Goal: Transaction & Acquisition: Book appointment/travel/reservation

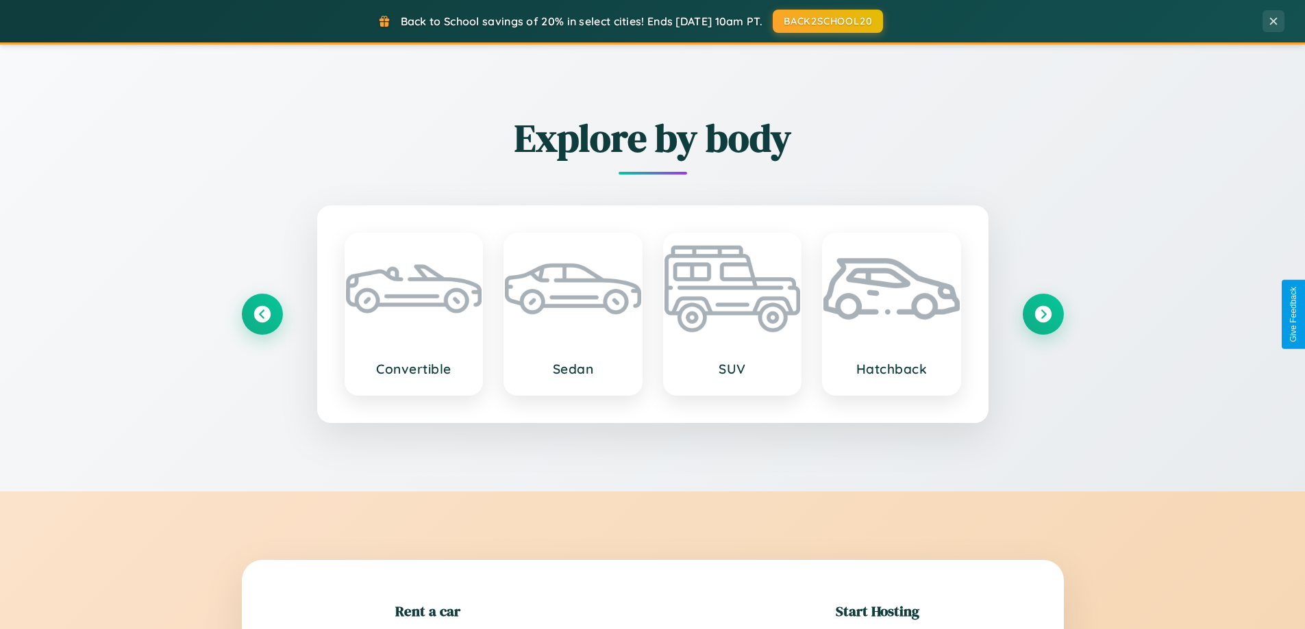
scroll to position [296, 0]
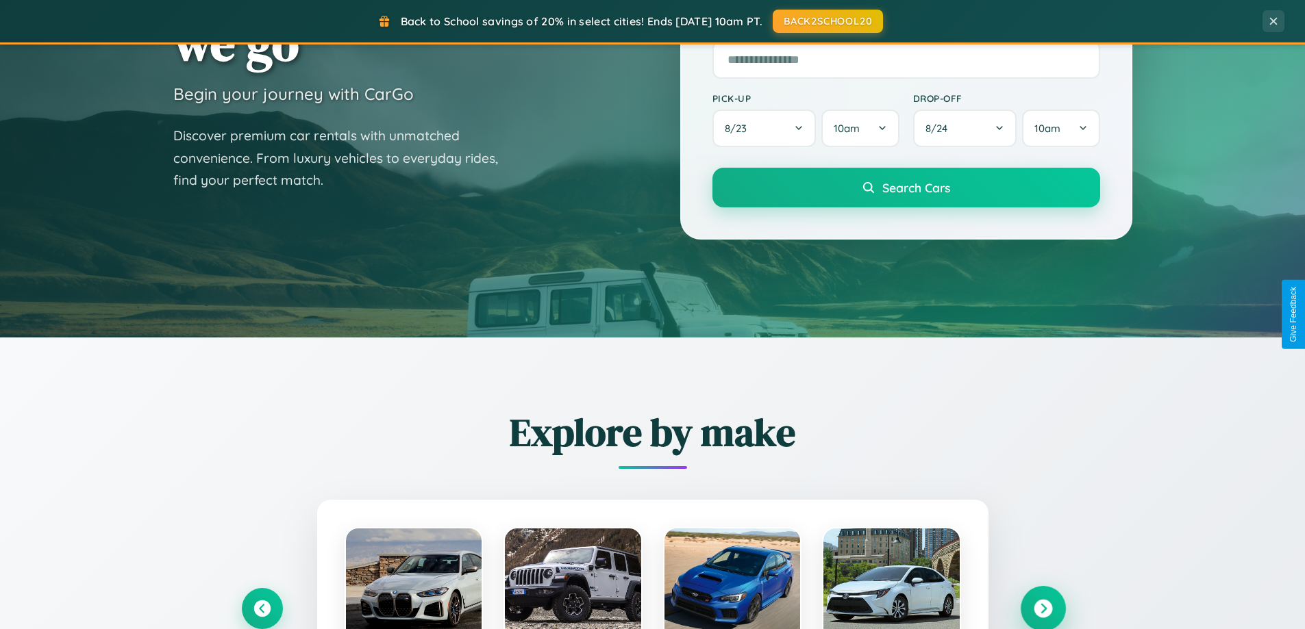
click at [1042, 609] on icon at bounding box center [1043, 609] width 18 height 18
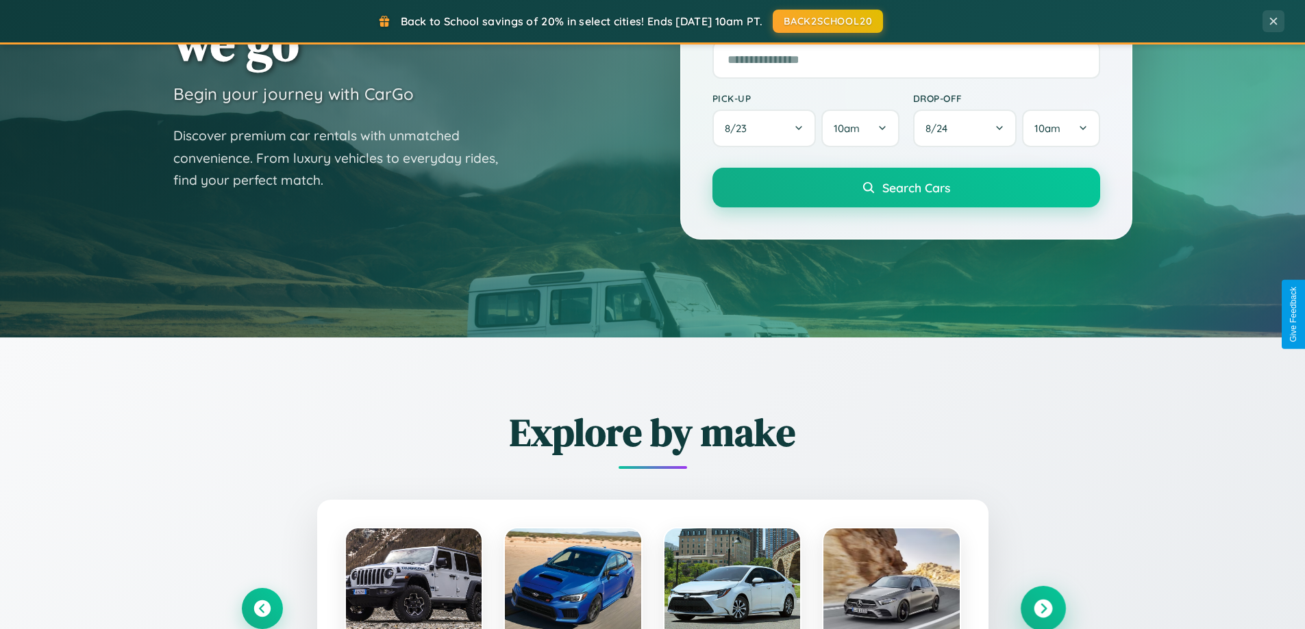
click at [1042, 608] on icon at bounding box center [1043, 609] width 18 height 18
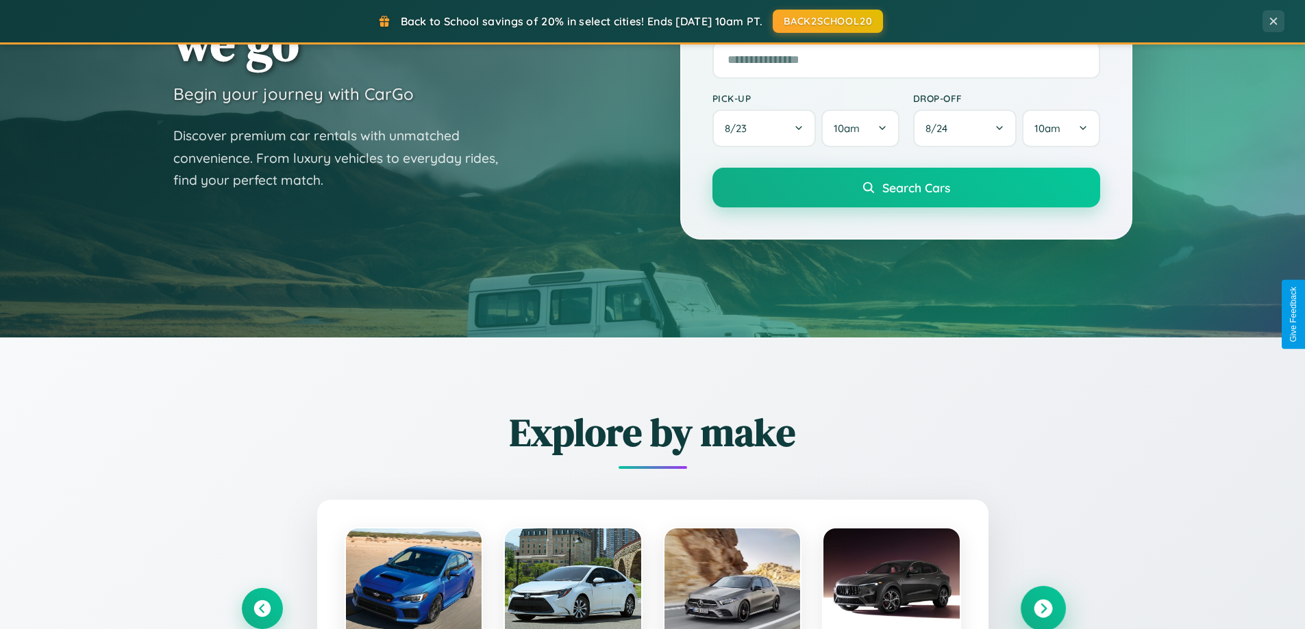
click at [1042, 608] on icon at bounding box center [1043, 609] width 18 height 18
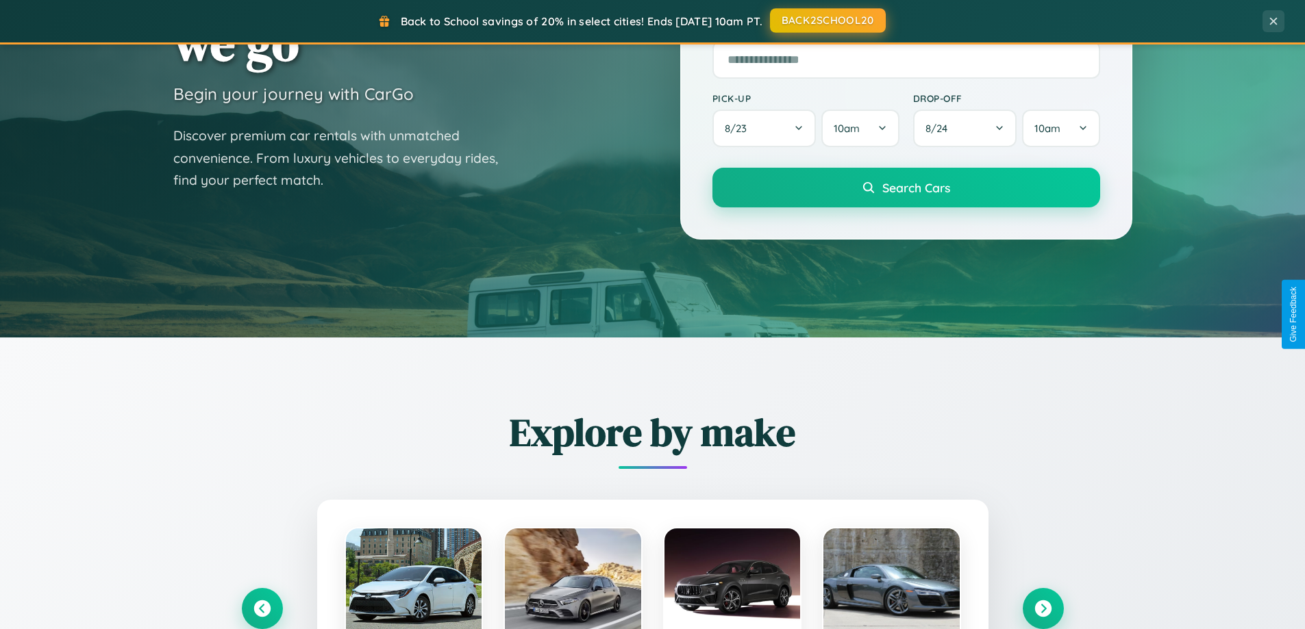
click at [827, 21] on button "BACK2SCHOOL20" at bounding box center [828, 20] width 116 height 25
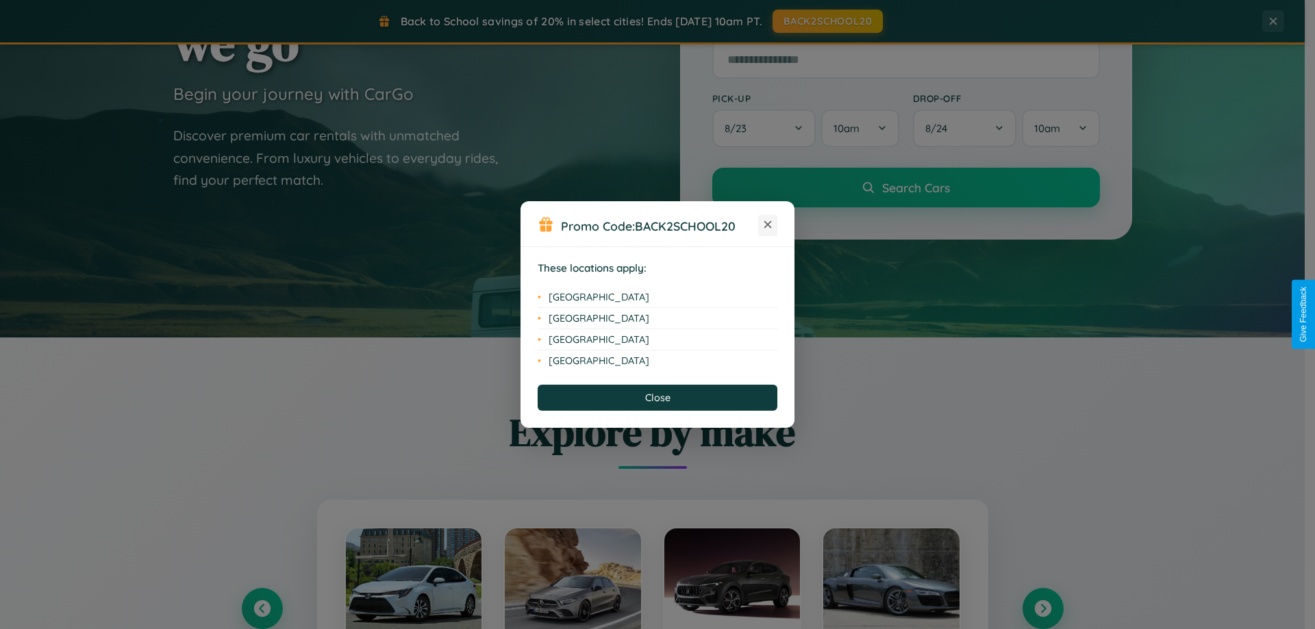
click at [768, 225] on icon at bounding box center [768, 225] width 8 height 8
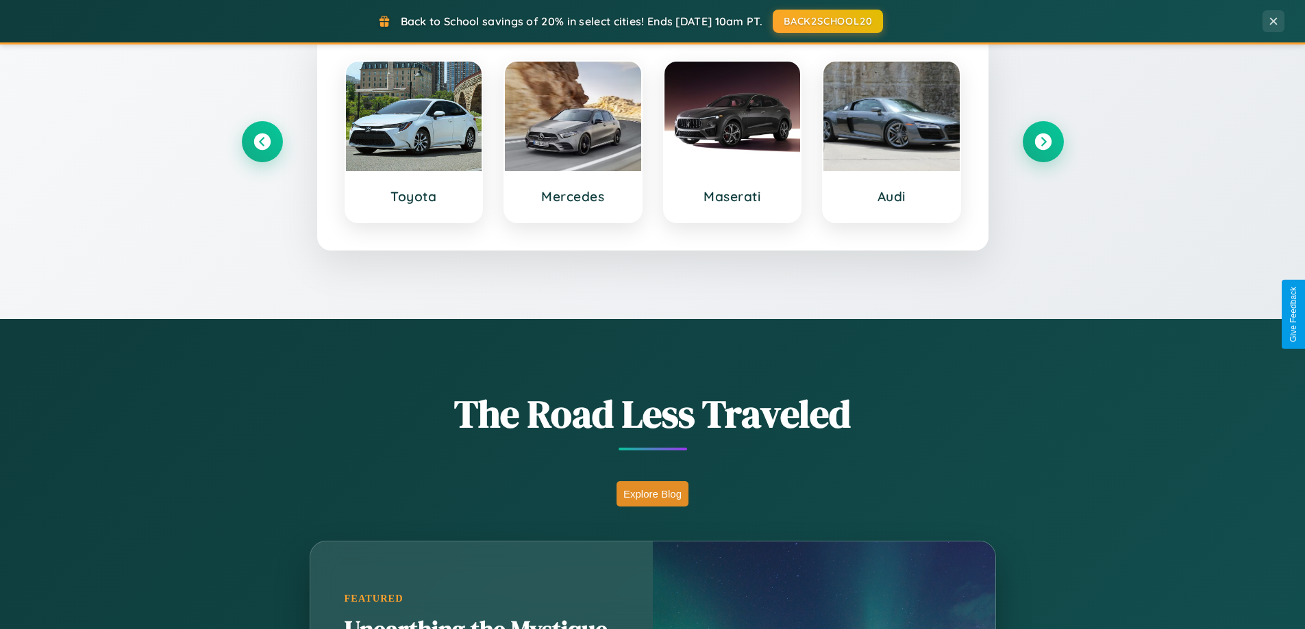
scroll to position [2635, 0]
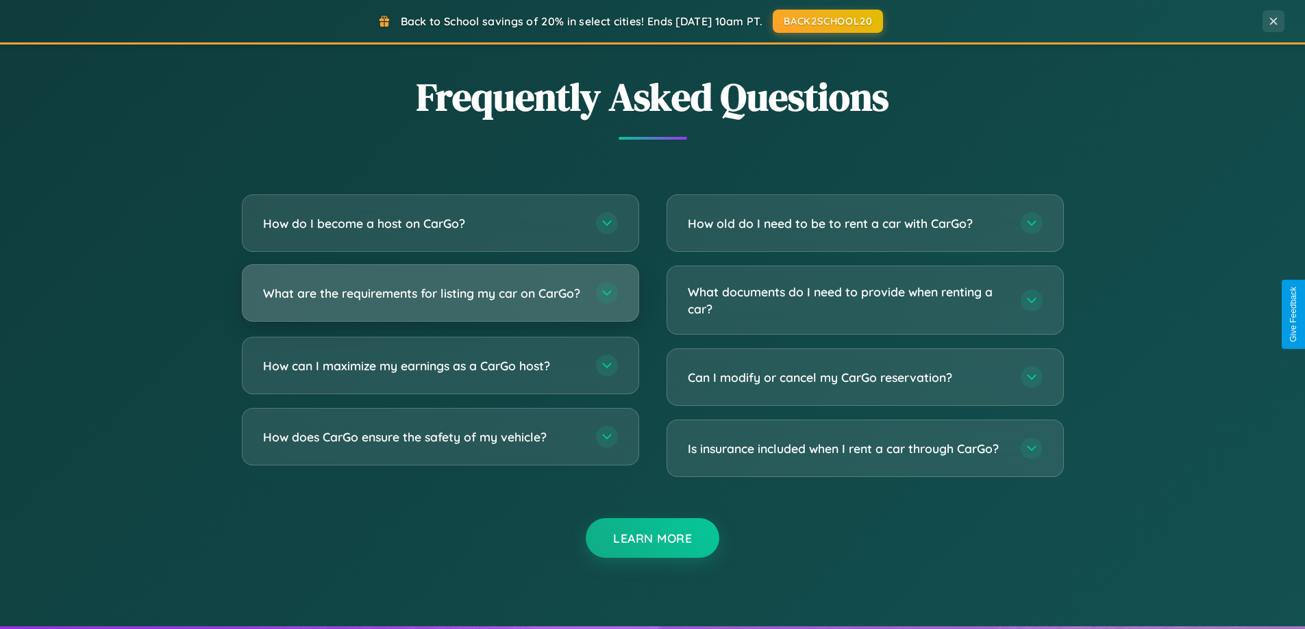
click at [440, 299] on h3 "What are the requirements for listing my car on CarGo?" at bounding box center [422, 293] width 319 height 17
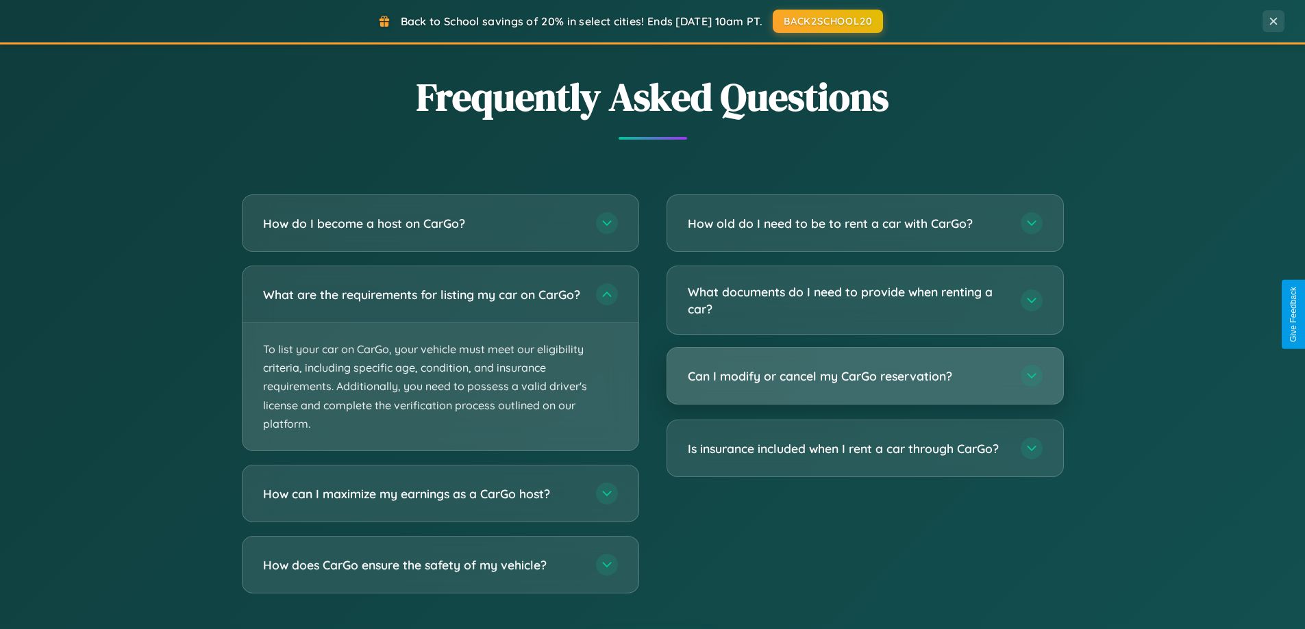
click at [864, 377] on h3 "Can I modify or cancel my CarGo reservation?" at bounding box center [847, 376] width 319 height 17
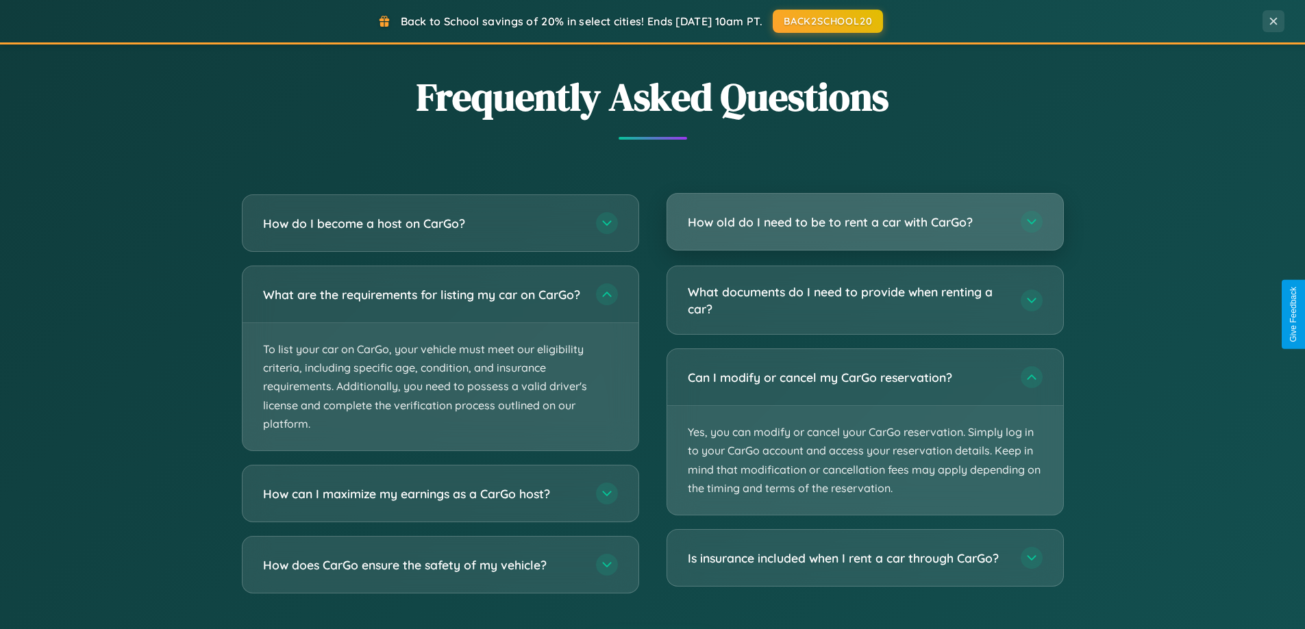
click at [864, 222] on h3 "How old do I need to be to rent a car with CarGo?" at bounding box center [847, 222] width 319 height 17
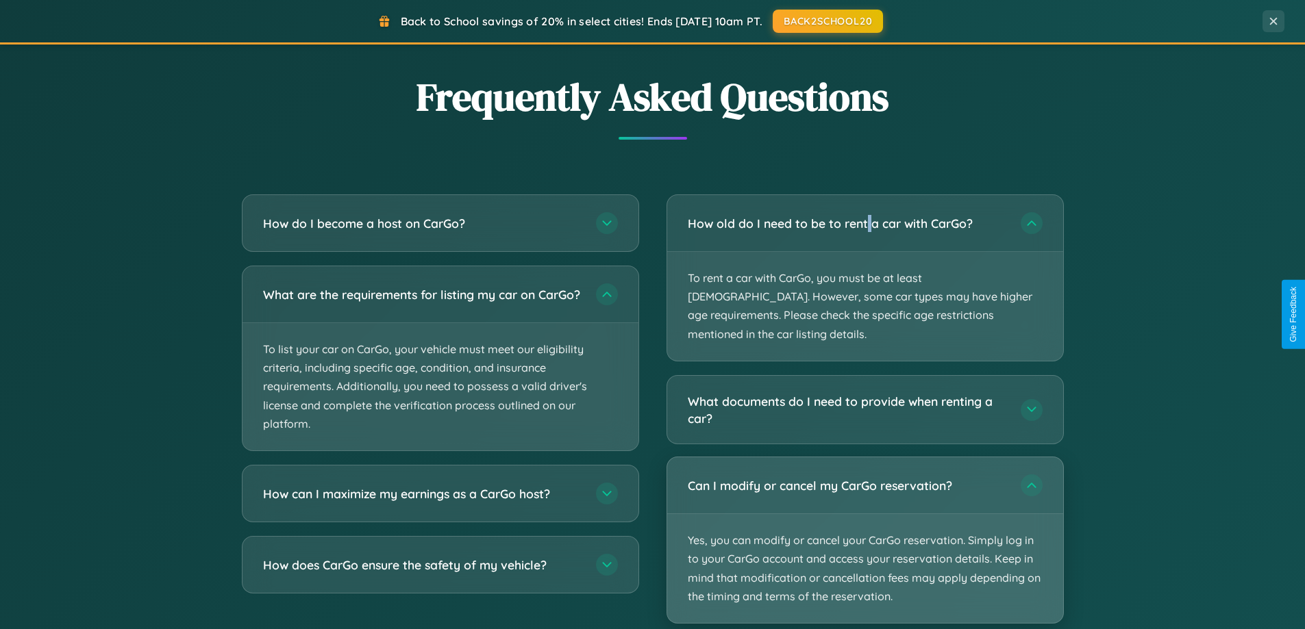
click at [864, 522] on p "Yes, you can modify or cancel your CarGo reservation. Simply log in to your Car…" at bounding box center [865, 568] width 396 height 109
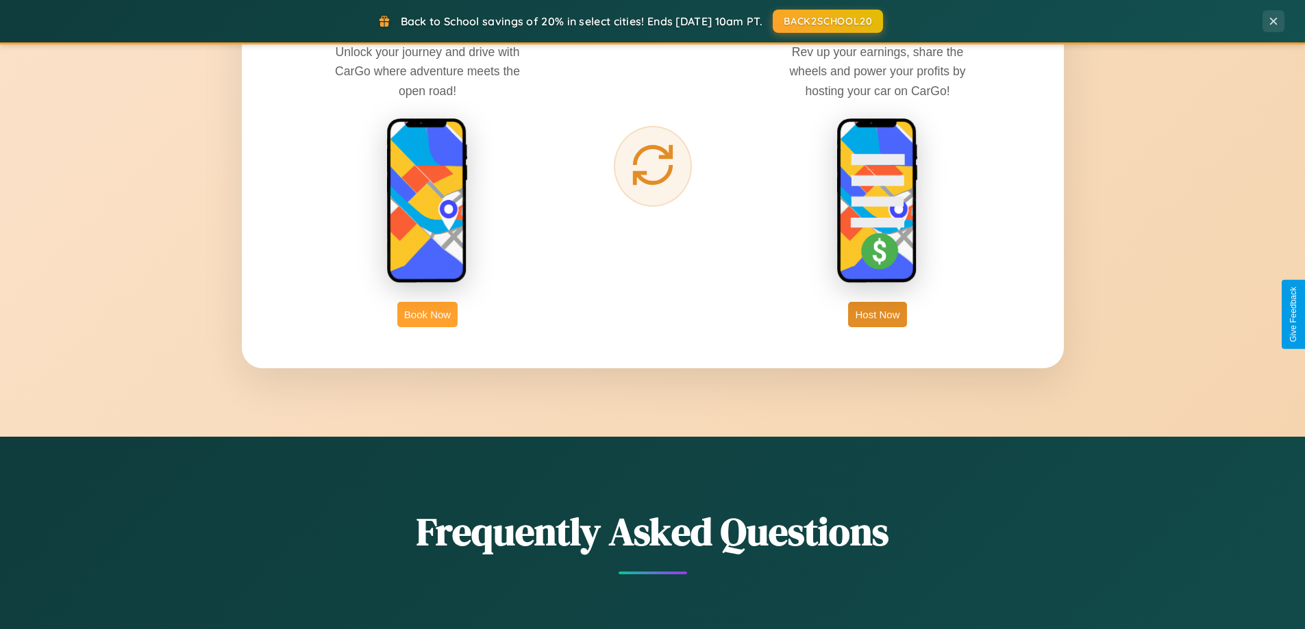
click at [427, 314] on button "Book Now" at bounding box center [427, 314] width 60 height 25
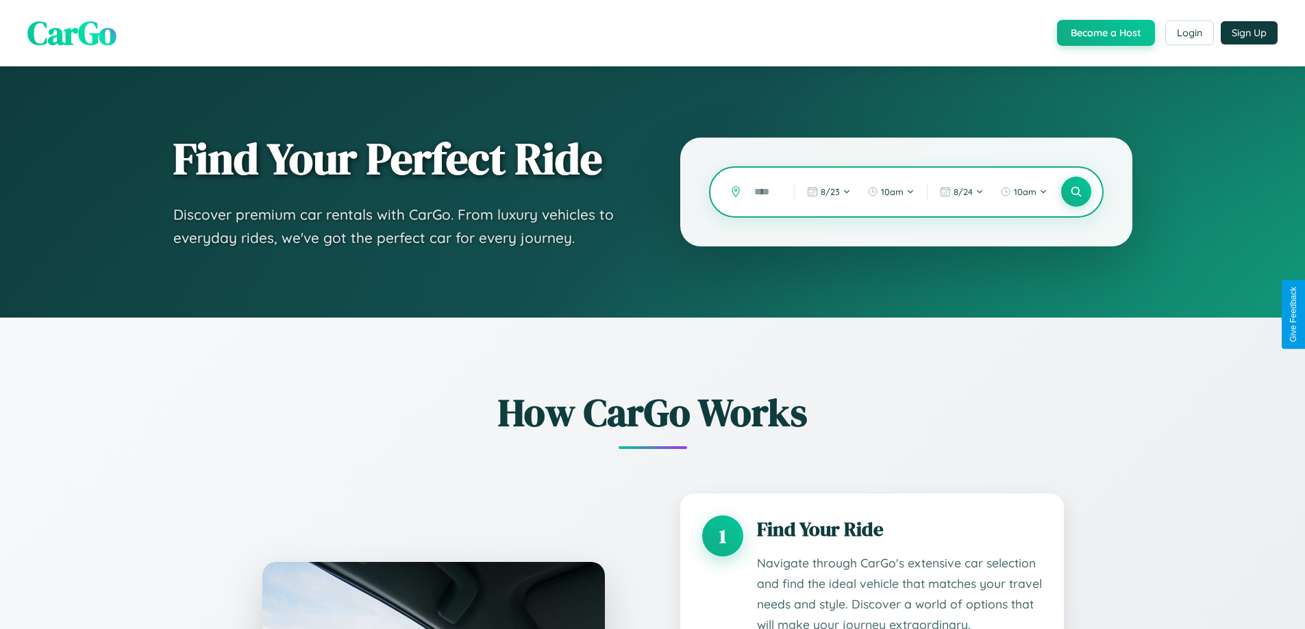
click at [764, 192] on input "text" at bounding box center [763, 192] width 33 height 24
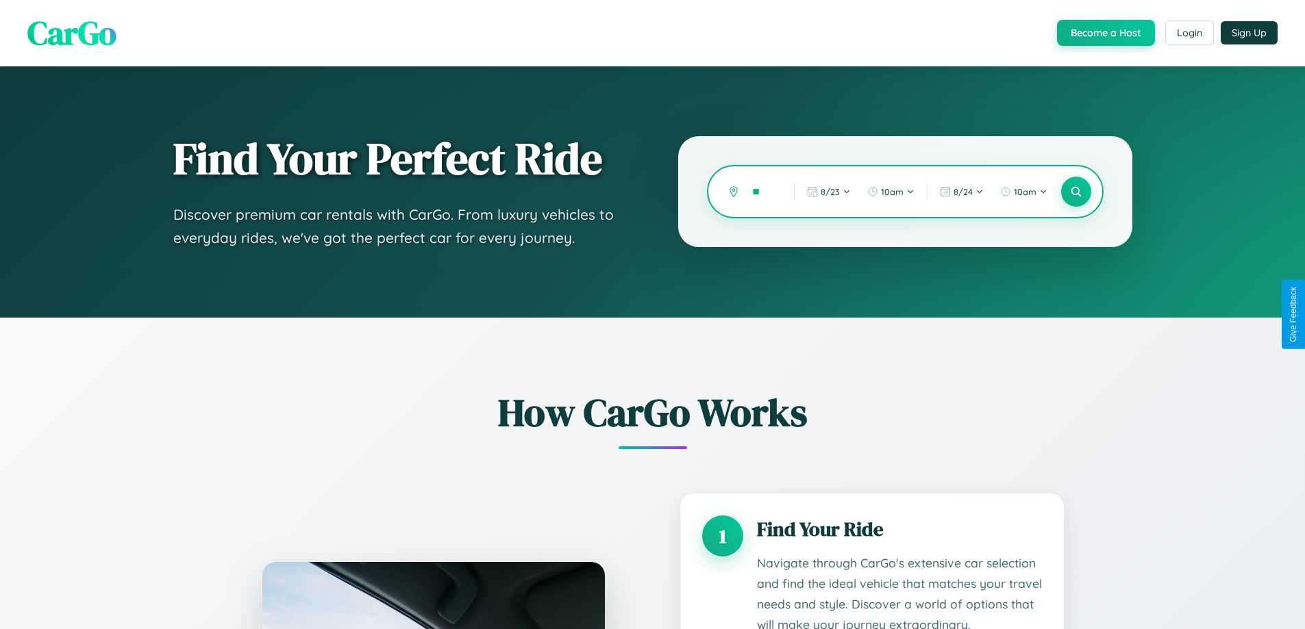
type input "*"
type input "********"
click at [1075, 192] on icon at bounding box center [1075, 192] width 13 height 13
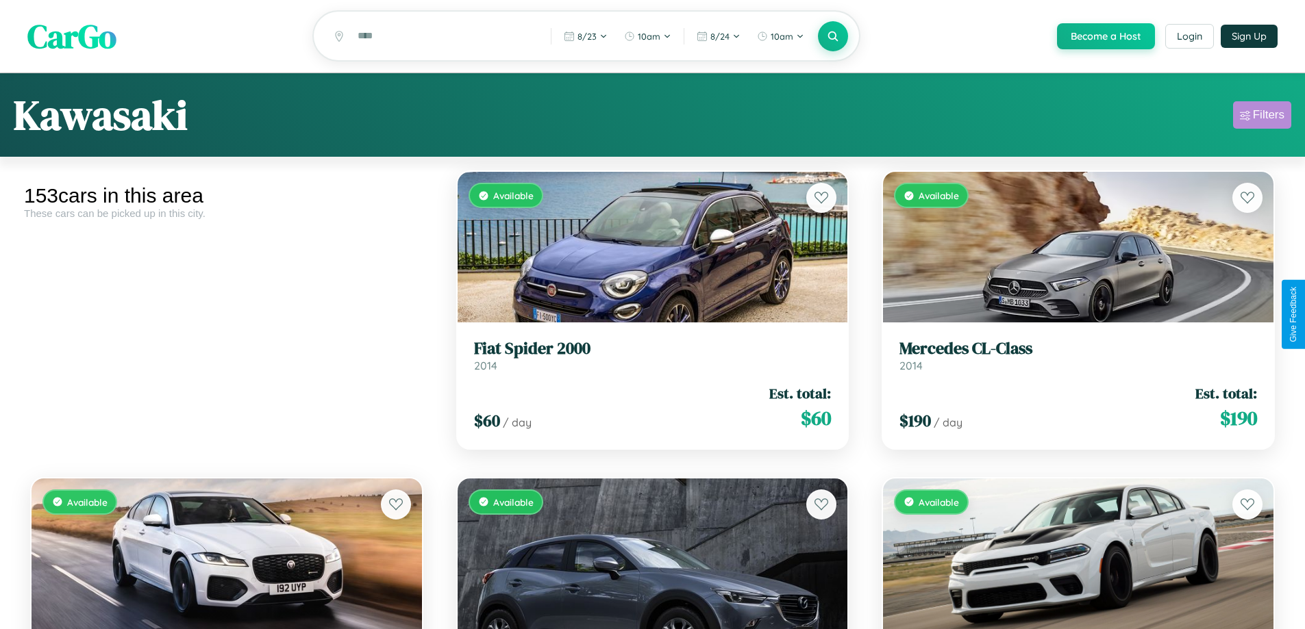
click at [1262, 117] on div "Filters" at bounding box center [1269, 115] width 32 height 14
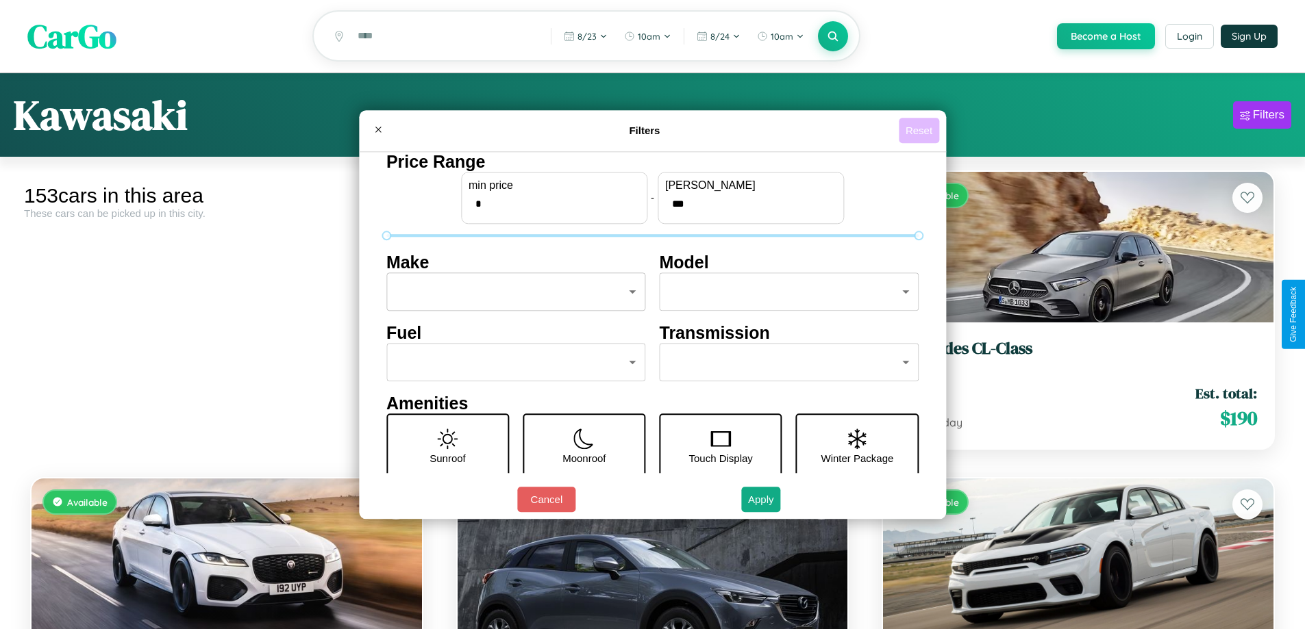
click at [920, 130] on button "Reset" at bounding box center [919, 130] width 40 height 25
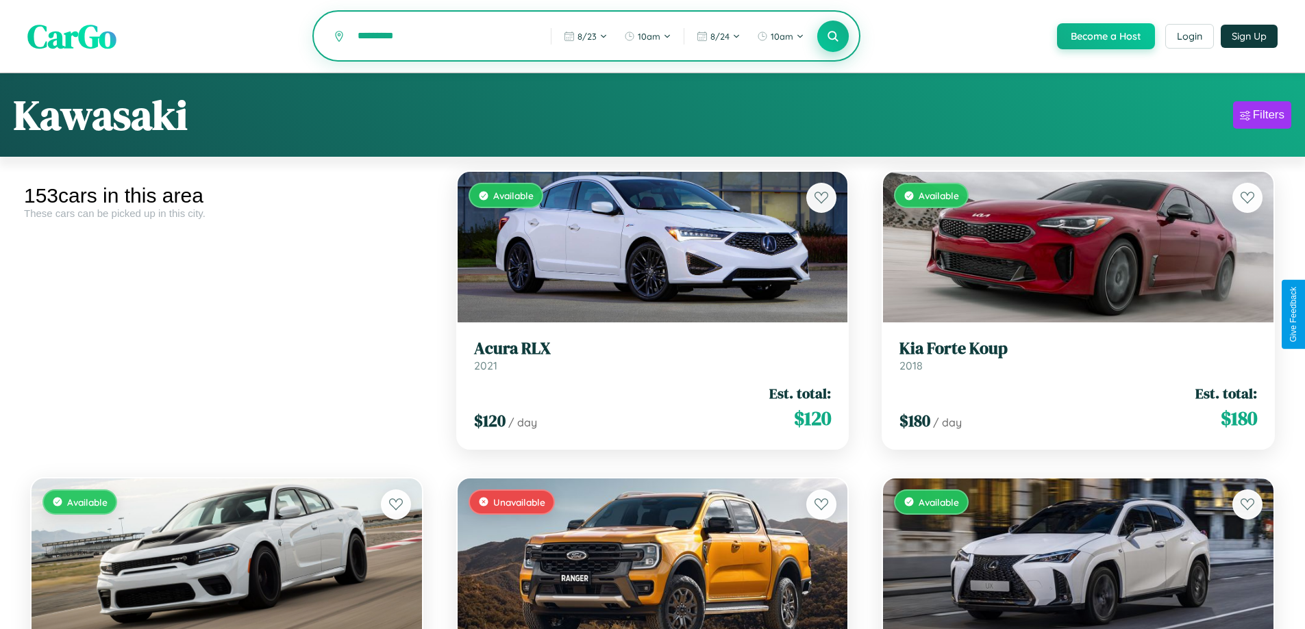
type input "*********"
click at [832, 37] on icon at bounding box center [833, 35] width 13 height 13
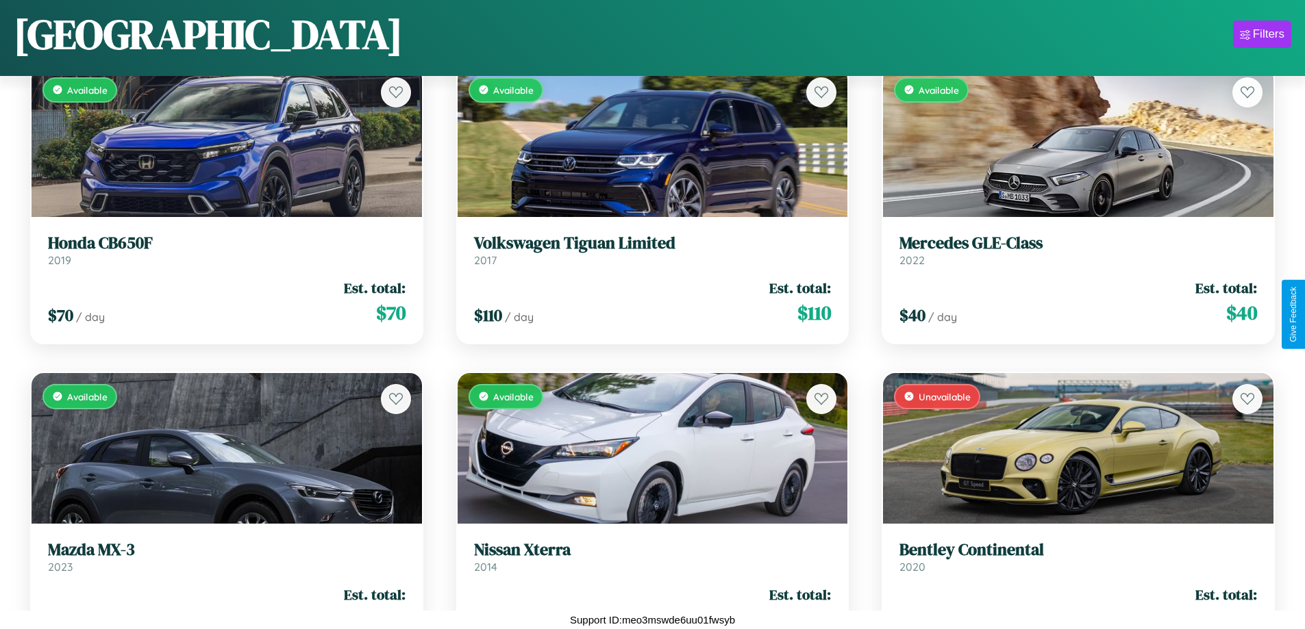
scroll to position [9393, 0]
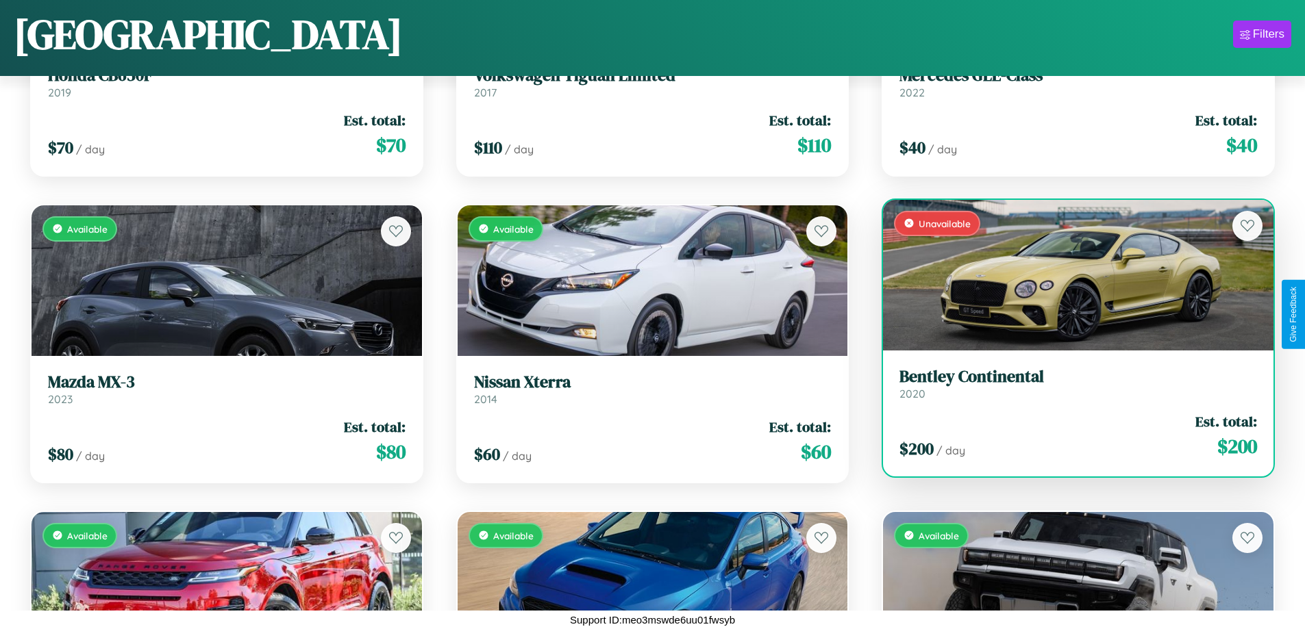
click at [1069, 384] on h3 "Bentley Continental" at bounding box center [1078, 377] width 358 height 20
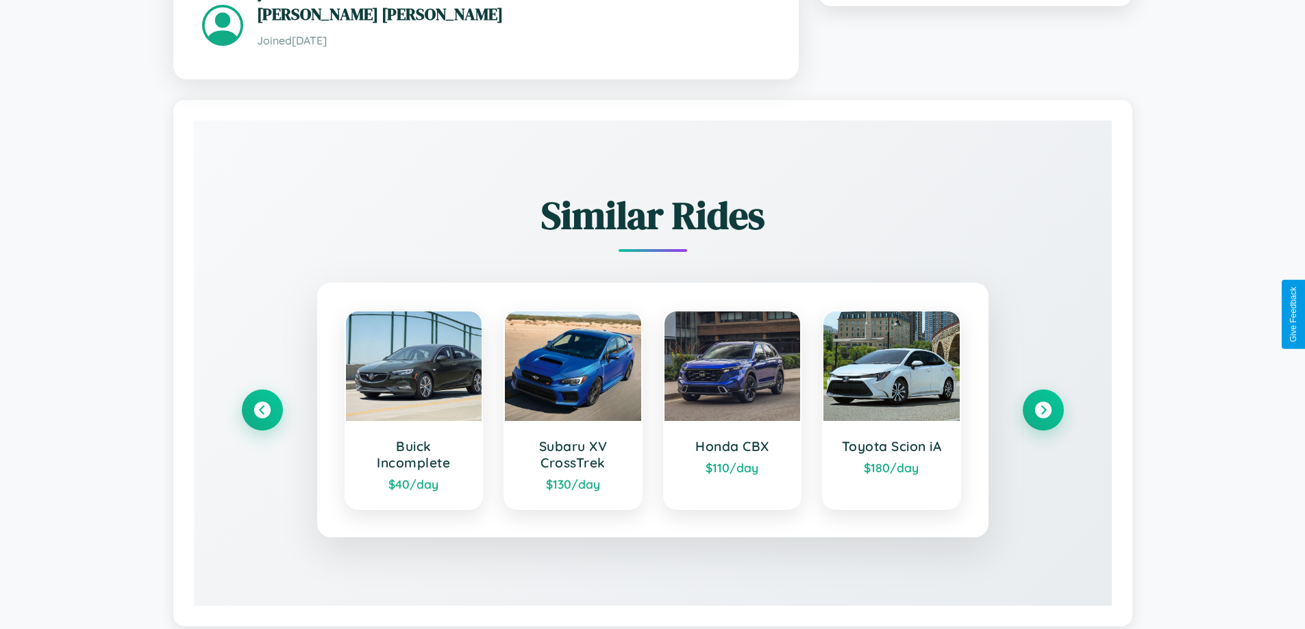
scroll to position [878, 0]
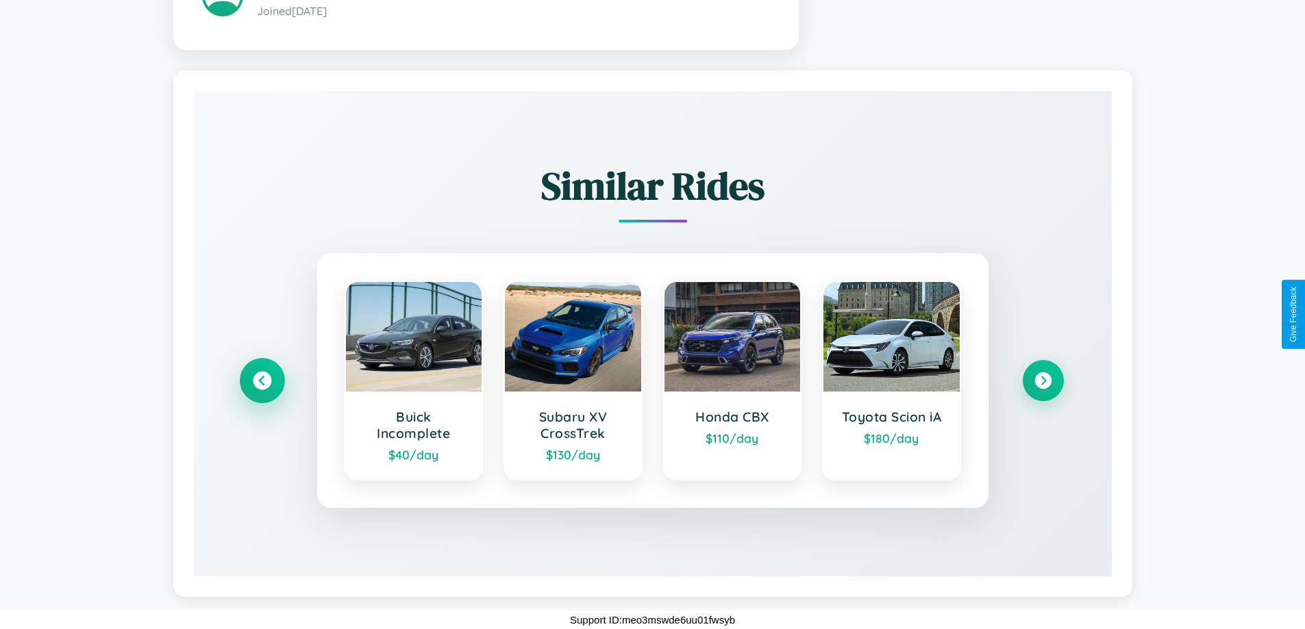
click at [262, 381] on icon at bounding box center [262, 381] width 18 height 18
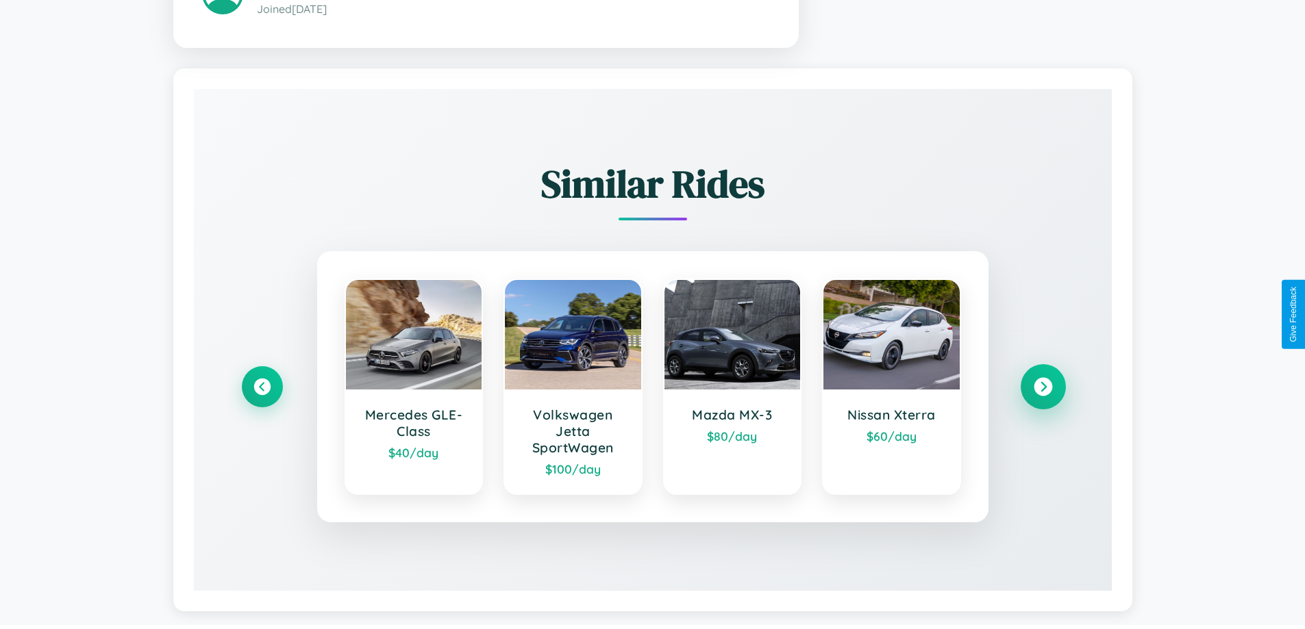
click at [1042, 389] on icon at bounding box center [1043, 387] width 18 height 18
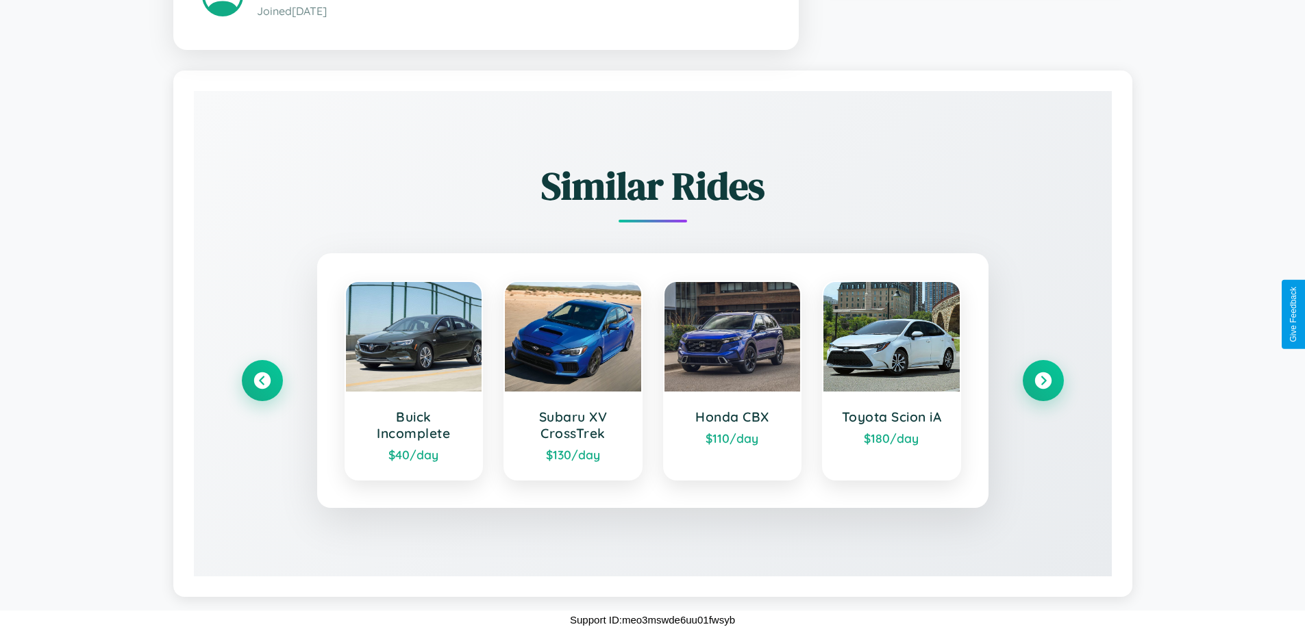
scroll to position [0, 0]
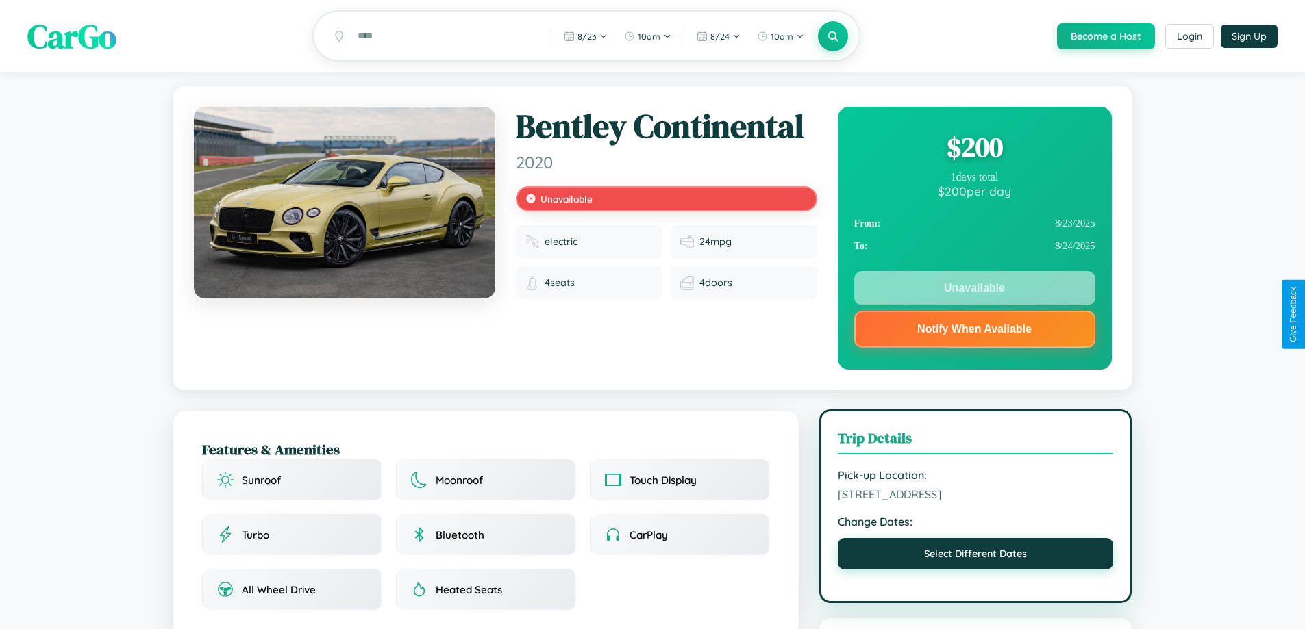
click at [975, 556] on button "Select Different Dates" at bounding box center [976, 554] width 276 height 32
select select "*"
select select "****"
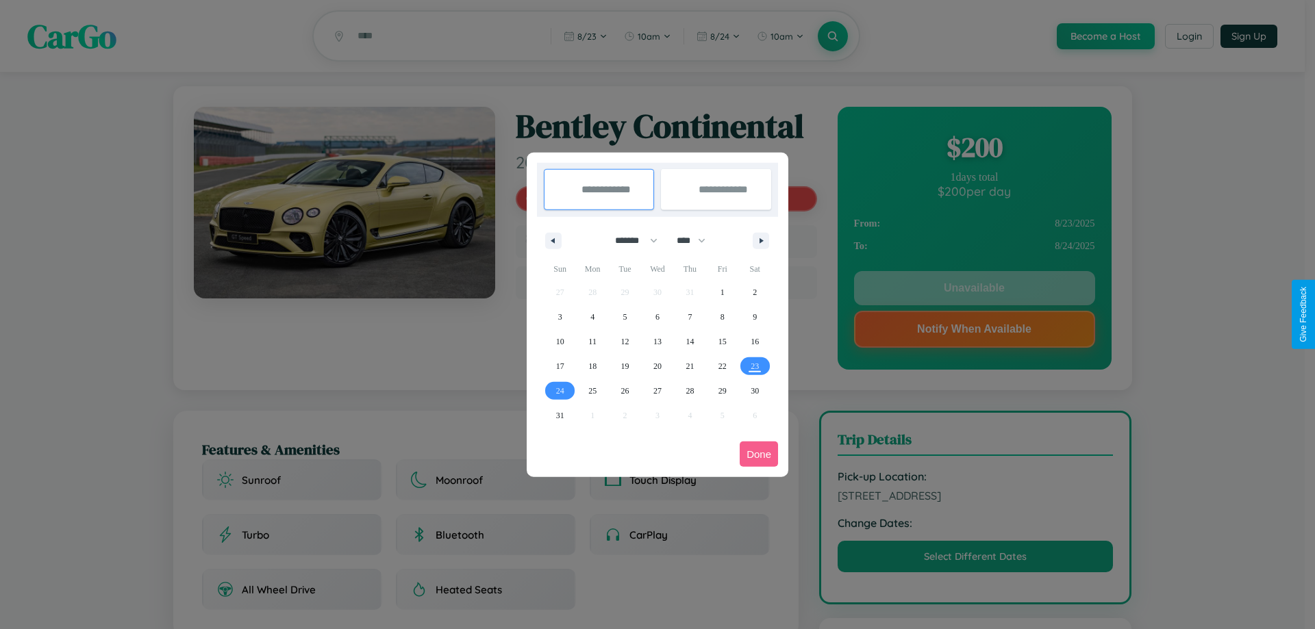
click at [630, 240] on select "******* ******** ***** ***** *** **** **** ****** ********* ******* ******** **…" at bounding box center [634, 240] width 58 height 23
select select "*"
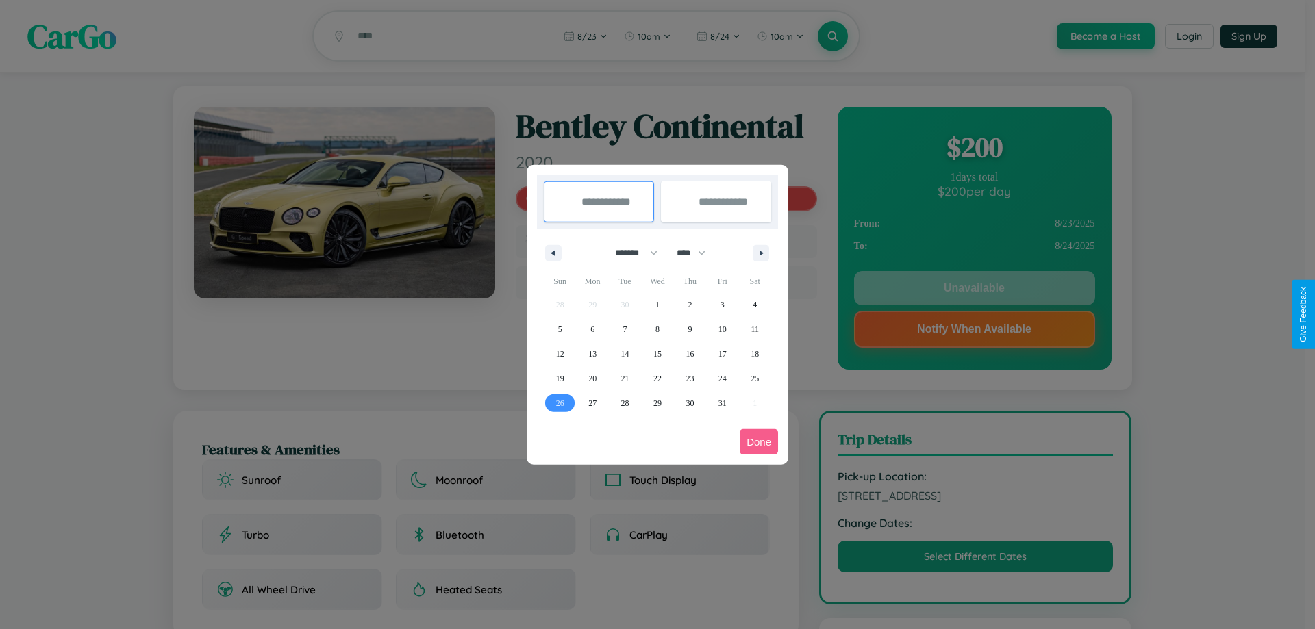
click at [560, 403] on span "26" at bounding box center [560, 403] width 8 height 25
type input "**********"
click at [761, 253] on icon "button" at bounding box center [763, 253] width 7 height 5
select select "**"
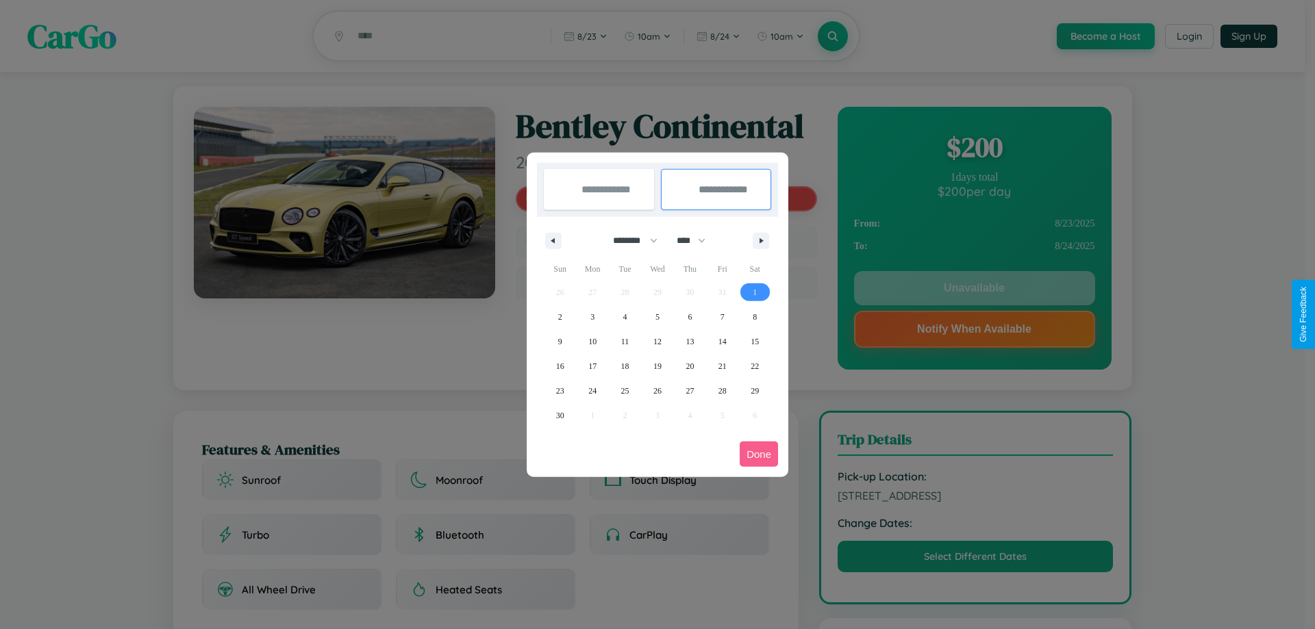
click at [755, 292] on span "1" at bounding box center [755, 292] width 4 height 25
type input "**********"
select select "*"
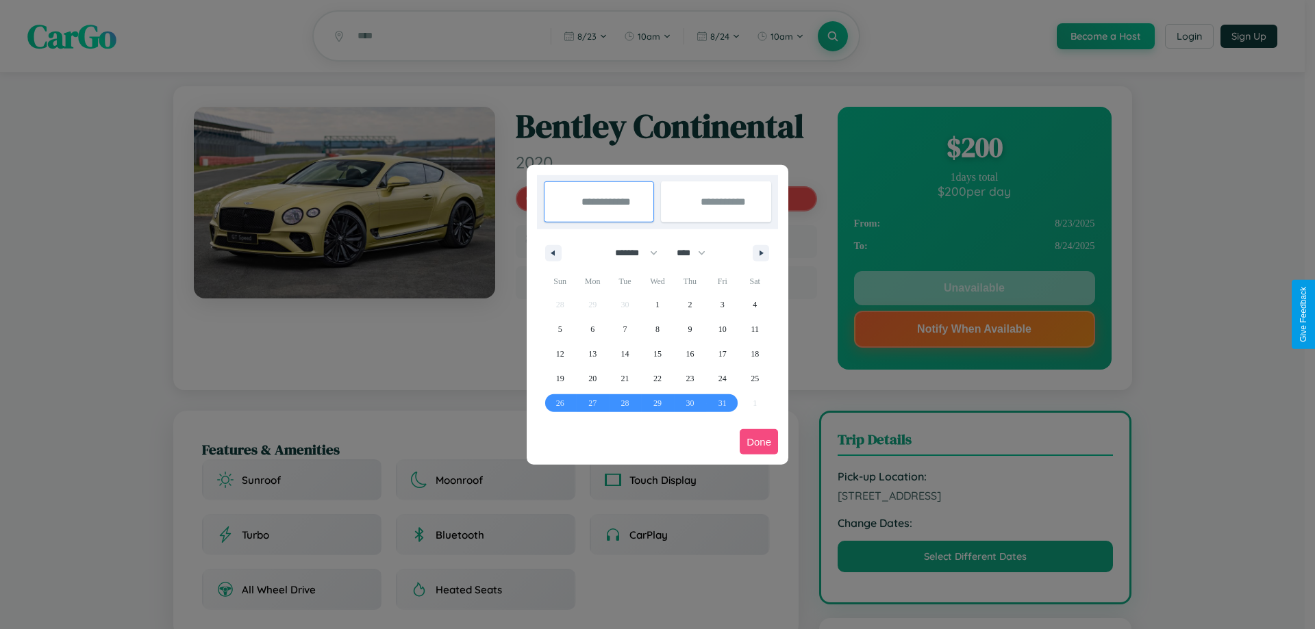
click at [759, 442] on button "Done" at bounding box center [759, 441] width 38 height 25
